Goal: Task Accomplishment & Management: Complete application form

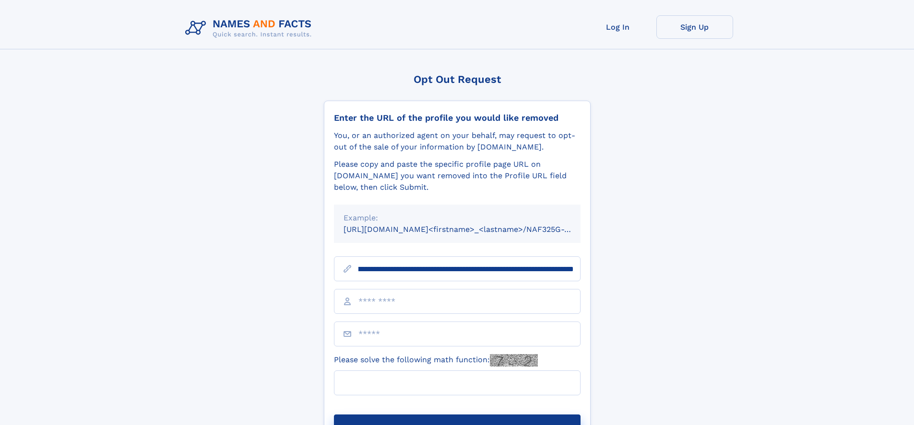
scroll to position [0, 102]
type input "**********"
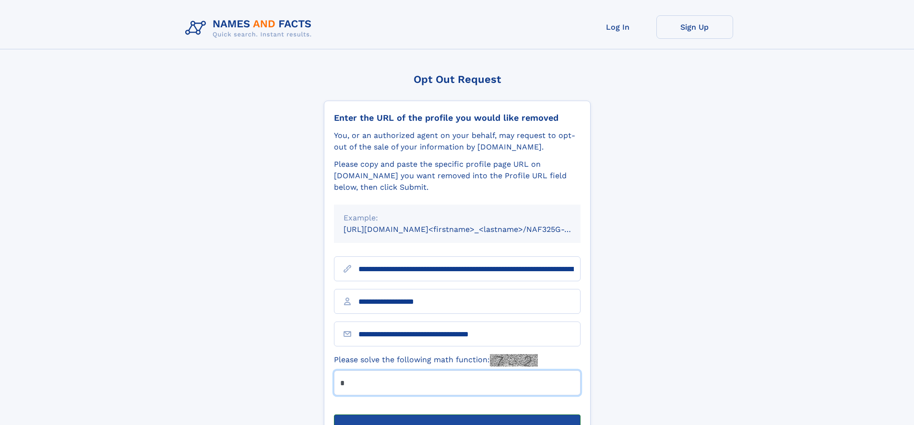
type input "*"
click at [457, 415] on button "Submit Opt Out Request" at bounding box center [457, 430] width 246 height 31
